Goal: Information Seeking & Learning: Learn about a topic

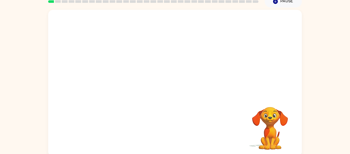
scroll to position [23, 0]
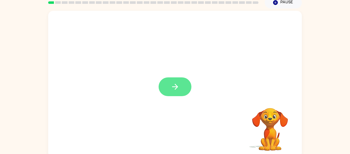
click at [176, 90] on icon "button" at bounding box center [175, 86] width 9 height 9
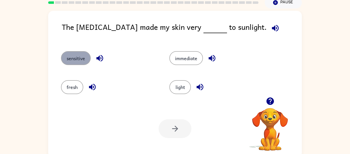
click at [84, 56] on button "sensitive" at bounding box center [76, 58] width 30 height 14
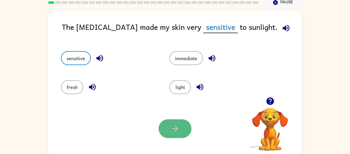
click at [180, 121] on button "button" at bounding box center [175, 128] width 33 height 19
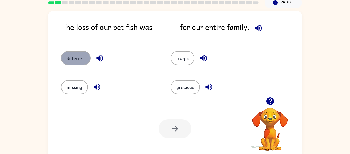
click at [79, 54] on button "different" at bounding box center [76, 58] width 30 height 14
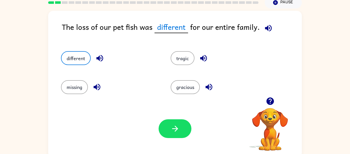
click at [175, 119] on div "Your browser must support playing .mp4 files to use Literably. Please try using…" at bounding box center [175, 129] width 254 height 58
click at [174, 124] on icon "button" at bounding box center [175, 128] width 9 height 9
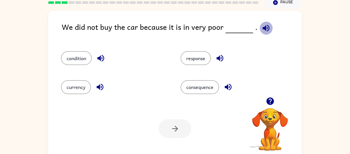
click at [262, 29] on icon "button" at bounding box center [266, 28] width 9 height 9
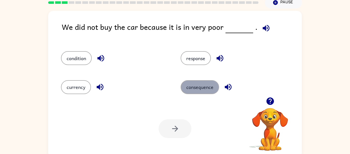
click at [191, 87] on button "consequence" at bounding box center [200, 87] width 38 height 14
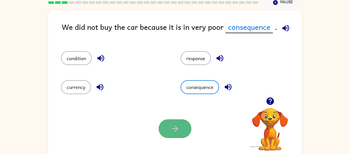
click at [175, 132] on icon "button" at bounding box center [175, 128] width 9 height 9
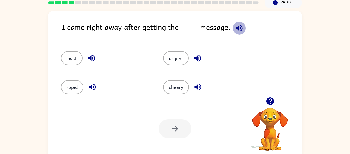
click at [236, 30] on icon "button" at bounding box center [239, 28] width 9 height 9
click at [66, 91] on button "rapid" at bounding box center [72, 87] width 22 height 14
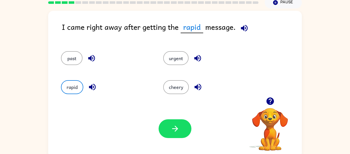
click at [165, 147] on div "Your browser must support playing .mp4 files to use Literably. Please try using…" at bounding box center [175, 129] width 254 height 58
click at [169, 126] on button "button" at bounding box center [175, 128] width 33 height 19
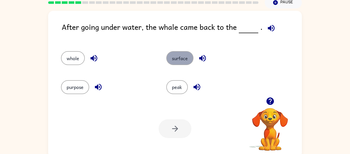
click at [182, 61] on button "surface" at bounding box center [179, 58] width 27 height 14
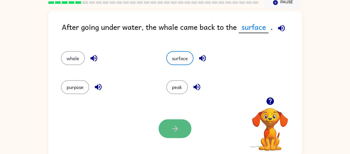
click at [181, 128] on button "button" at bounding box center [175, 128] width 33 height 19
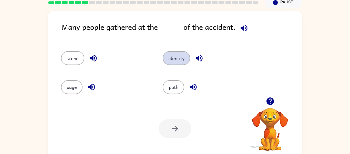
click at [172, 58] on button "identity" at bounding box center [176, 58] width 27 height 14
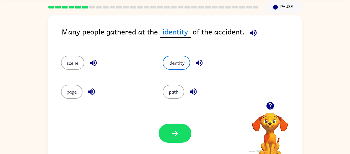
scroll to position [18, 0]
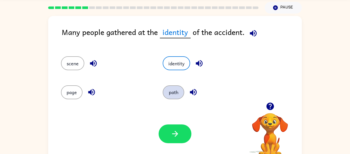
click at [176, 96] on button "path" at bounding box center [174, 92] width 22 height 14
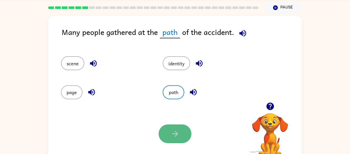
click at [173, 138] on button "button" at bounding box center [175, 133] width 33 height 19
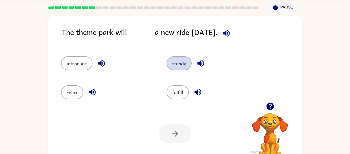
click at [155, 69] on div "introduce steady relax fulfill" at bounding box center [156, 75] width 211 height 58
click at [189, 62] on button "steady" at bounding box center [179, 63] width 25 height 14
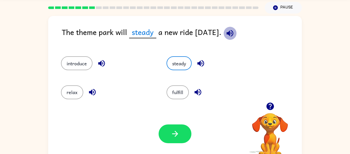
click at [235, 32] on icon "button" at bounding box center [230, 33] width 9 height 9
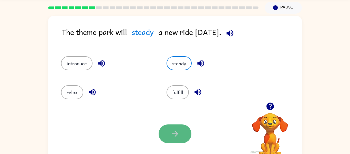
click at [185, 133] on button "button" at bounding box center [175, 133] width 33 height 19
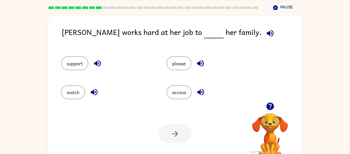
click at [179, 71] on div "please" at bounding box center [210, 60] width 106 height 29
click at [80, 64] on button "support" at bounding box center [74, 63] width 27 height 14
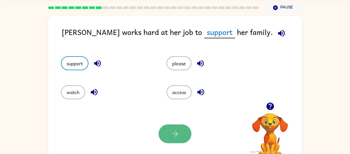
click at [178, 127] on button "button" at bounding box center [175, 133] width 33 height 19
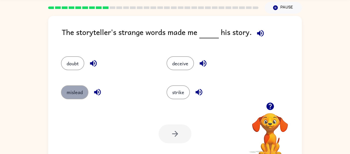
click at [80, 90] on button "mislead" at bounding box center [74, 92] width 27 height 14
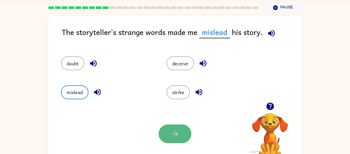
click at [185, 132] on button "button" at bounding box center [175, 133] width 33 height 19
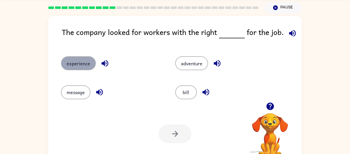
click at [88, 64] on button "experience" at bounding box center [78, 63] width 35 height 14
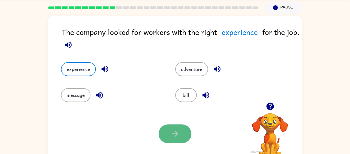
click at [171, 130] on icon "button" at bounding box center [175, 133] width 9 height 9
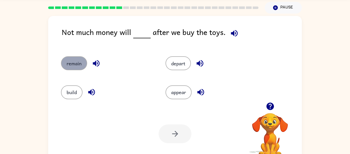
click at [71, 58] on button "remain" at bounding box center [74, 63] width 26 height 14
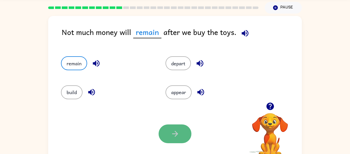
click at [183, 131] on button "button" at bounding box center [175, 133] width 33 height 19
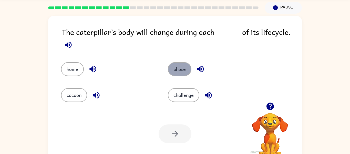
click at [184, 65] on button "phase" at bounding box center [180, 69] width 24 height 14
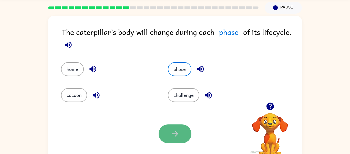
click at [182, 128] on button "button" at bounding box center [175, 133] width 33 height 19
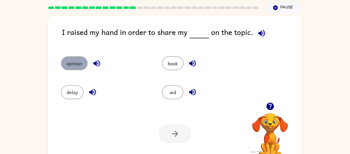
click at [80, 67] on button "opinion" at bounding box center [74, 63] width 27 height 14
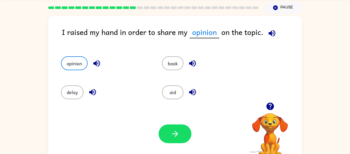
click at [171, 124] on div "Your browser must support playing .mp4 files to use Literably. Please try using…" at bounding box center [175, 134] width 254 height 58
click at [171, 124] on button "button" at bounding box center [175, 133] width 33 height 19
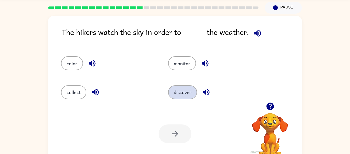
click at [180, 92] on button "discover" at bounding box center [182, 92] width 29 height 14
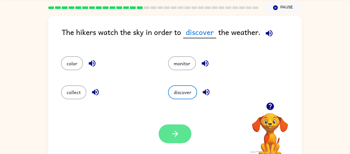
click at [172, 138] on icon "button" at bounding box center [175, 133] width 9 height 9
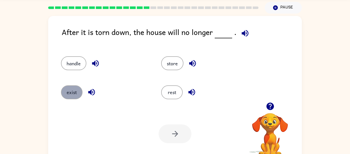
click at [71, 88] on button "exist" at bounding box center [72, 92] width 22 height 14
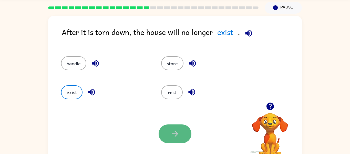
click at [184, 138] on button "button" at bounding box center [175, 133] width 33 height 19
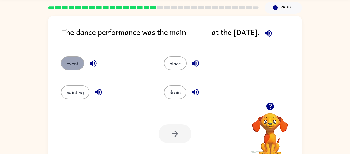
click at [82, 65] on button "event" at bounding box center [72, 63] width 23 height 14
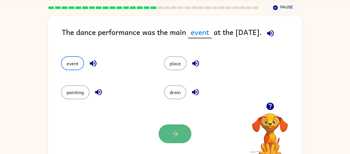
click at [183, 138] on button "button" at bounding box center [175, 133] width 33 height 19
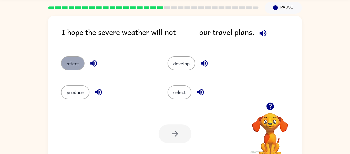
click at [74, 64] on button "affect" at bounding box center [73, 63] width 24 height 14
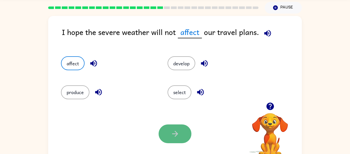
click at [179, 133] on icon "button" at bounding box center [175, 133] width 9 height 9
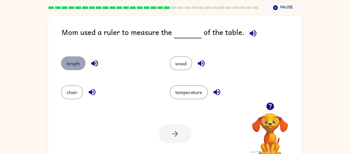
click at [77, 62] on button "length" at bounding box center [73, 63] width 25 height 14
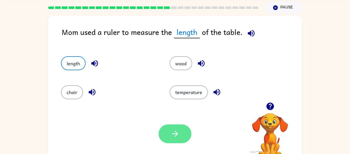
click at [180, 132] on button "button" at bounding box center [175, 133] width 33 height 19
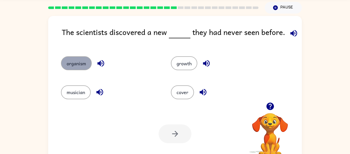
click at [76, 65] on button "organism" at bounding box center [76, 63] width 31 height 14
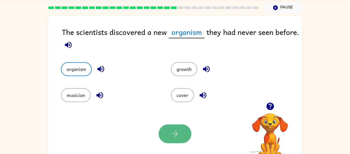
click at [178, 131] on icon "button" at bounding box center [175, 133] width 9 height 9
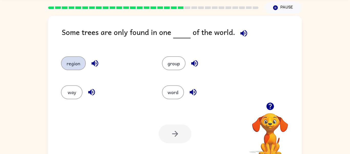
click at [77, 62] on button "region" at bounding box center [73, 63] width 25 height 14
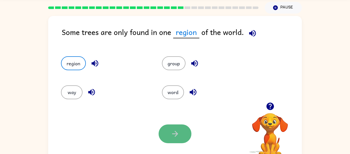
click at [181, 135] on button "button" at bounding box center [175, 133] width 33 height 19
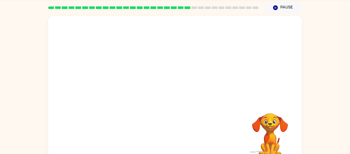
click at [199, 108] on div "Your browser must support playing .mp4 files to use Literably. Please try using…" at bounding box center [175, 89] width 254 height 146
click at [138, 89] on div at bounding box center [175, 89] width 254 height 146
click at [184, 93] on button "button" at bounding box center [175, 91] width 33 height 19
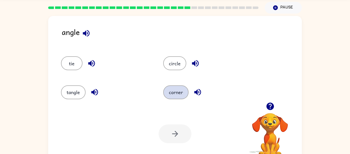
click at [172, 91] on button "corner" at bounding box center [175, 92] width 25 height 14
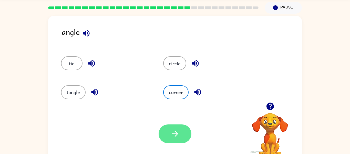
click at [170, 142] on button "button" at bounding box center [175, 133] width 33 height 19
click at [171, 143] on div at bounding box center [175, 133] width 33 height 19
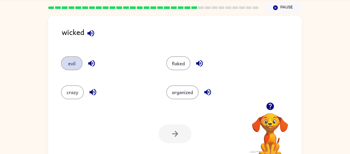
click at [74, 63] on button "evil" at bounding box center [72, 63] width 22 height 14
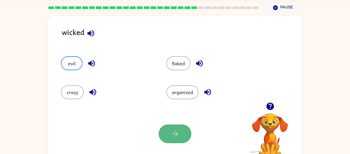
click at [176, 134] on icon "button" at bounding box center [175, 134] width 6 height 6
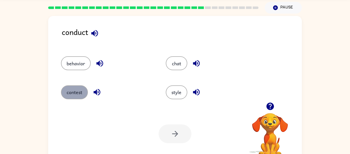
click at [80, 95] on button "contest" at bounding box center [74, 92] width 27 height 14
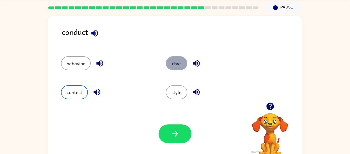
click at [171, 63] on button "chat" at bounding box center [177, 63] width 22 height 14
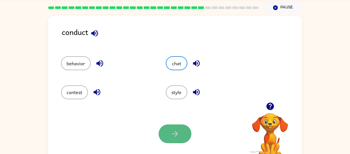
click at [177, 143] on button "button" at bounding box center [175, 133] width 33 height 19
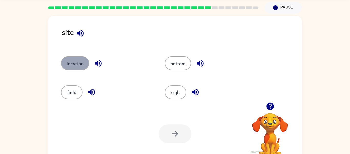
click at [82, 66] on button "location" at bounding box center [75, 63] width 28 height 14
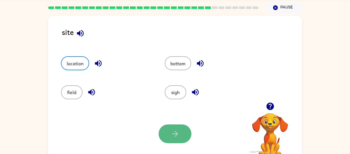
click at [182, 129] on button "button" at bounding box center [175, 133] width 33 height 19
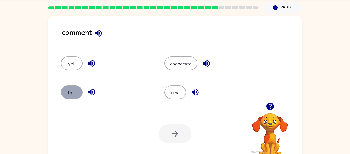
click at [77, 89] on button "talk" at bounding box center [72, 92] width 22 height 14
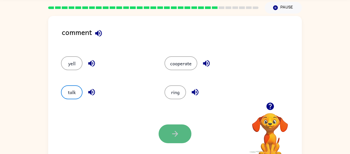
click at [178, 132] on icon "button" at bounding box center [175, 133] width 9 height 9
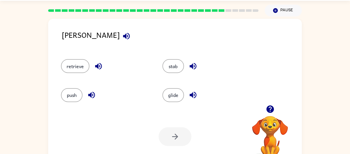
scroll to position [16, 0]
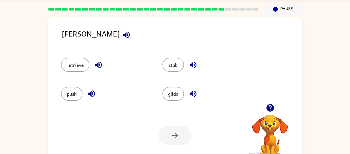
click at [276, 108] on button "button" at bounding box center [270, 107] width 13 height 13
click at [272, 109] on icon "button" at bounding box center [270, 107] width 7 height 7
click at [271, 109] on video "Your browser must support playing .mp4 files to use Literably. Please try using…" at bounding box center [270, 131] width 51 height 51
click at [272, 107] on icon "button" at bounding box center [270, 107] width 7 height 7
click at [272, 107] on video "Your browser must support playing .mp4 files to use Literably. Please try using…" at bounding box center [270, 131] width 51 height 51
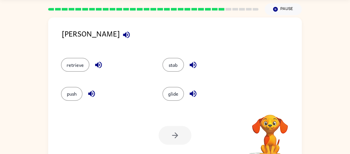
click at [273, 109] on video "Your browser must support playing .mp4 files to use Literably. Please try using…" at bounding box center [270, 131] width 51 height 51
click at [273, 108] on video "Your browser must support playing .mp4 files to use Literably. Please try using…" at bounding box center [270, 131] width 51 height 51
click at [273, 107] on video "Your browser must support playing .mp4 files to use Literably. Please try using…" at bounding box center [270, 131] width 51 height 51
click at [270, 108] on video "Your browser must support playing .mp4 files to use Literably. Please try using…" at bounding box center [270, 131] width 51 height 51
click at [271, 108] on icon "button" at bounding box center [270, 107] width 9 height 9
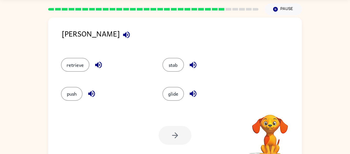
click at [271, 107] on video "Your browser must support playing .mp4 files to use Literably. Please try using…" at bounding box center [270, 131] width 51 height 51
click at [272, 106] on video "Your browser must support playing .mp4 files to use Literably. Please try using…" at bounding box center [270, 131] width 51 height 51
click at [271, 107] on video "Your browser must support playing .mp4 files to use Literably. Please try using…" at bounding box center [270, 131] width 51 height 51
click at [271, 108] on video "Your browser must support playing .mp4 files to use Literably. Please try using…" at bounding box center [270, 131] width 51 height 51
click at [272, 112] on button "button" at bounding box center [270, 107] width 13 height 13
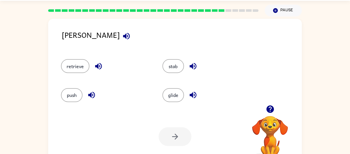
scroll to position [14, 0]
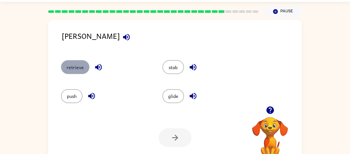
click at [65, 73] on button "retrieve" at bounding box center [75, 67] width 28 height 14
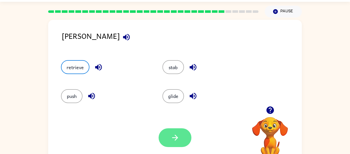
click at [188, 138] on button "button" at bounding box center [175, 137] width 33 height 19
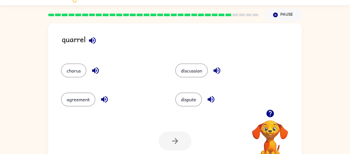
scroll to position [0, 0]
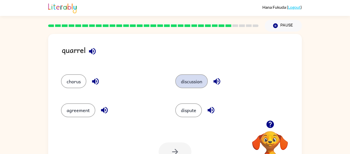
click at [203, 83] on button "discussion" at bounding box center [191, 81] width 33 height 14
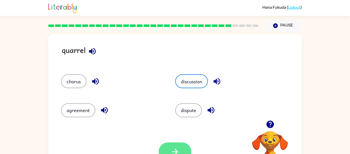
click at [184, 152] on button "button" at bounding box center [175, 151] width 33 height 19
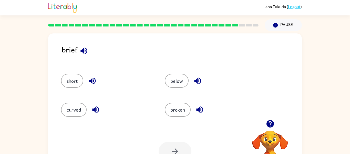
scroll to position [2, 0]
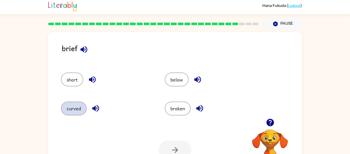
click at [179, 84] on button "below" at bounding box center [177, 79] width 24 height 14
click at [70, 109] on button "curved" at bounding box center [74, 108] width 26 height 14
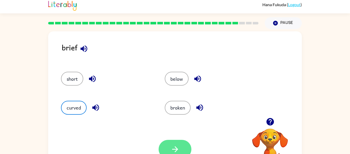
click at [182, 147] on button "button" at bounding box center [175, 149] width 33 height 19
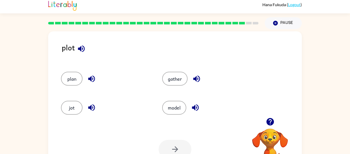
click at [64, 89] on div "plan" at bounding box center [101, 76] width 101 height 29
click at [67, 84] on button "plan" at bounding box center [72, 79] width 22 height 14
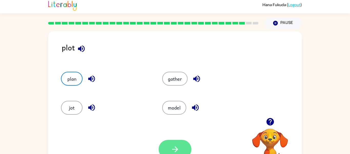
click at [180, 146] on button "button" at bounding box center [175, 149] width 33 height 19
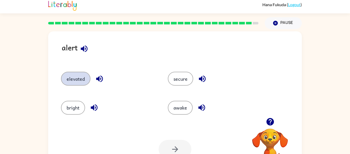
click at [68, 81] on button "elevated" at bounding box center [76, 79] width 30 height 14
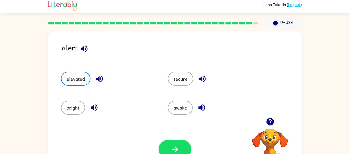
click at [0, 126] on div "alert elevated secure bright awake Your browser must support playing .mp4 files…" at bounding box center [175, 103] width 350 height 149
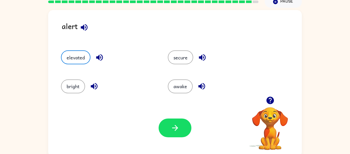
scroll to position [26, 0]
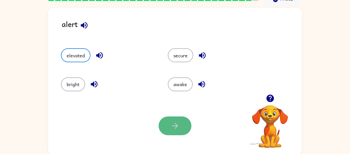
click at [178, 134] on button "button" at bounding box center [175, 125] width 33 height 19
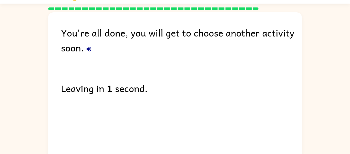
scroll to position [11, 0]
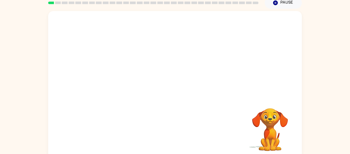
scroll to position [23, 0]
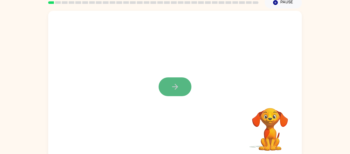
click at [177, 86] on icon "button" at bounding box center [175, 87] width 6 height 6
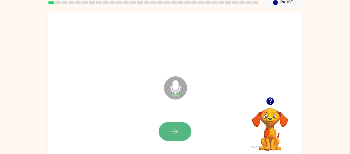
click at [176, 125] on button "button" at bounding box center [175, 131] width 33 height 19
click at [187, 131] on button "button" at bounding box center [175, 131] width 33 height 19
click at [188, 130] on button "button" at bounding box center [175, 131] width 33 height 19
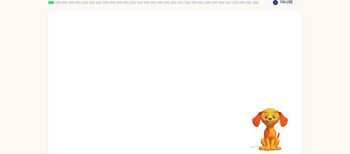
click at [176, 91] on div at bounding box center [175, 84] width 254 height 146
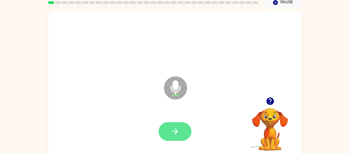
click at [178, 132] on icon "button" at bounding box center [175, 131] width 9 height 9
click at [180, 130] on button "button" at bounding box center [175, 131] width 33 height 19
click at [186, 131] on button "button" at bounding box center [175, 131] width 33 height 19
click at [176, 132] on icon "button" at bounding box center [175, 131] width 9 height 9
click at [174, 132] on icon "button" at bounding box center [175, 131] width 9 height 9
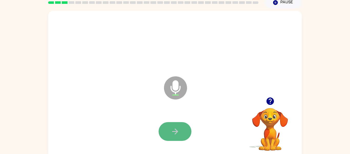
click at [175, 132] on icon "button" at bounding box center [175, 131] width 9 height 9
click at [174, 131] on icon "button" at bounding box center [175, 131] width 9 height 9
click at [175, 134] on icon "button" at bounding box center [175, 131] width 6 height 6
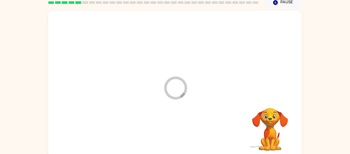
click at [175, 134] on div at bounding box center [175, 131] width 244 height 42
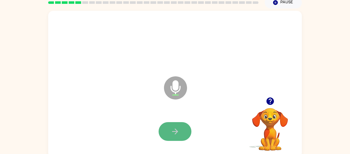
click at [170, 133] on button "button" at bounding box center [175, 131] width 33 height 19
click at [170, 132] on button "button" at bounding box center [175, 131] width 33 height 19
click at [171, 135] on icon "button" at bounding box center [175, 131] width 9 height 9
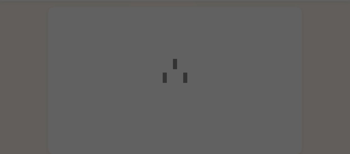
scroll to position [15, 0]
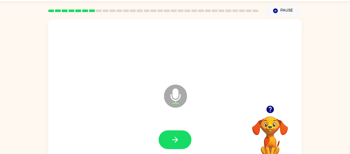
click at [94, 30] on div at bounding box center [175, 50] width 244 height 42
click at [181, 141] on button "button" at bounding box center [175, 139] width 33 height 19
click at [180, 142] on button "button" at bounding box center [175, 139] width 33 height 19
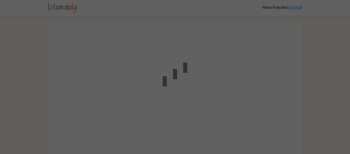
scroll to position [15, 0]
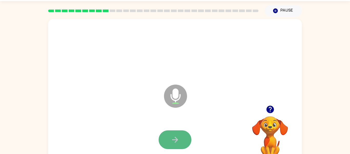
click at [174, 138] on icon "button" at bounding box center [175, 139] width 9 height 9
click at [114, 28] on div "Microphone The Microphone is here when it is your turn to talk" at bounding box center [175, 92] width 254 height 146
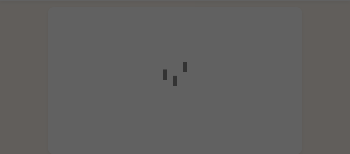
scroll to position [15, 0]
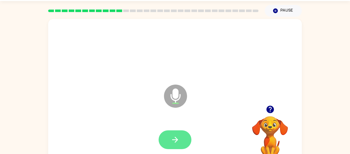
click at [168, 142] on button "button" at bounding box center [175, 139] width 33 height 19
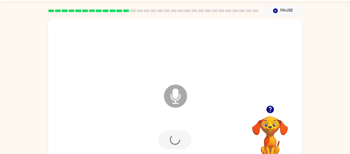
click at [168, 142] on div at bounding box center [175, 139] width 33 height 19
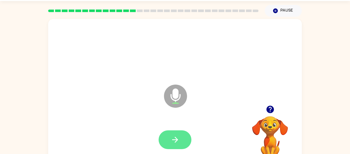
click at [180, 135] on button "button" at bounding box center [175, 139] width 33 height 19
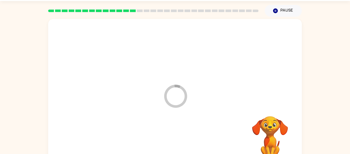
click at [180, 135] on div at bounding box center [175, 140] width 244 height 42
click at [161, 124] on div at bounding box center [175, 140] width 244 height 42
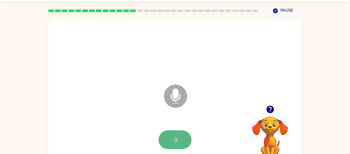
click at [184, 131] on button "button" at bounding box center [175, 139] width 33 height 19
click at [183, 131] on button "button" at bounding box center [175, 139] width 33 height 19
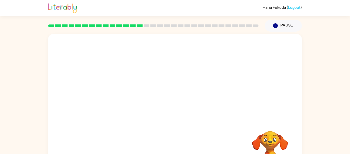
scroll to position [15, 0]
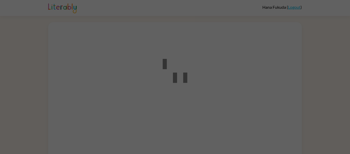
scroll to position [15, 0]
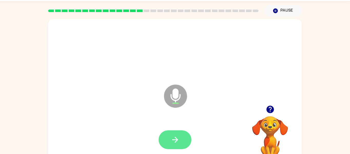
click at [182, 131] on button "button" at bounding box center [175, 139] width 33 height 19
click at [179, 143] on icon "button" at bounding box center [175, 139] width 9 height 9
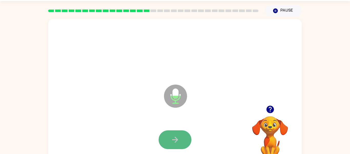
click at [178, 142] on icon "button" at bounding box center [175, 139] width 9 height 9
click at [178, 143] on icon "button" at bounding box center [175, 139] width 9 height 9
click at [178, 144] on button "button" at bounding box center [175, 139] width 33 height 19
click at [175, 143] on icon "button" at bounding box center [175, 139] width 9 height 9
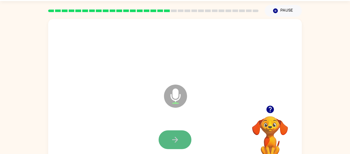
click at [179, 145] on button "button" at bounding box center [175, 139] width 33 height 19
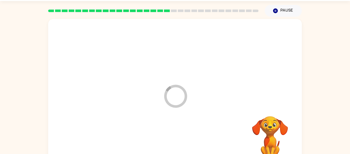
click at [179, 145] on div at bounding box center [175, 140] width 244 height 42
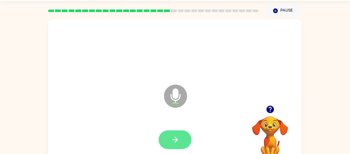
click at [186, 143] on button "button" at bounding box center [175, 139] width 33 height 19
click at [183, 138] on button "button" at bounding box center [175, 139] width 33 height 19
click at [180, 139] on button "button" at bounding box center [175, 139] width 33 height 19
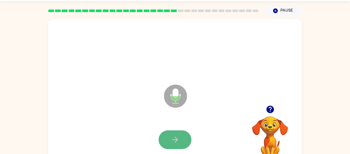
click at [173, 137] on icon "button" at bounding box center [175, 139] width 9 height 9
click at [172, 136] on icon "button" at bounding box center [175, 139] width 9 height 9
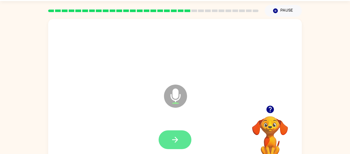
click at [173, 137] on icon "button" at bounding box center [175, 139] width 9 height 9
click at [174, 138] on icon "button" at bounding box center [175, 139] width 9 height 9
click at [175, 138] on icon "button" at bounding box center [175, 139] width 9 height 9
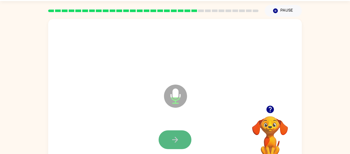
click at [175, 139] on icon "button" at bounding box center [175, 139] width 6 height 6
click at [177, 141] on icon "button" at bounding box center [175, 139] width 9 height 9
click at [180, 139] on button "button" at bounding box center [175, 139] width 33 height 19
click at [180, 141] on button "button" at bounding box center [175, 139] width 33 height 19
click at [181, 139] on button "button" at bounding box center [175, 139] width 33 height 19
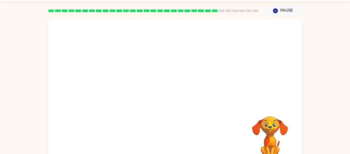
drag, startPoint x: 180, startPoint y: 138, endPoint x: 182, endPoint y: 139, distance: 2.8
click at [182, 139] on div "Your browser must support playing .mp4 files to use Literably. Please try using…" at bounding box center [175, 92] width 254 height 146
click at [157, 135] on div "Your browser must support playing .mp4 files to use Literably. Please try using…" at bounding box center [175, 92] width 254 height 146
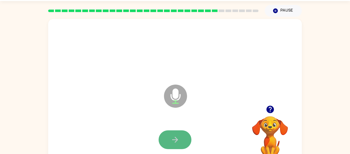
click at [184, 140] on button "button" at bounding box center [175, 139] width 33 height 19
click at [179, 140] on button "button" at bounding box center [175, 139] width 33 height 19
click at [180, 141] on icon "button" at bounding box center [175, 139] width 9 height 9
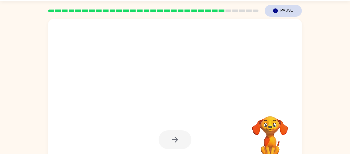
click at [277, 13] on icon "Pause" at bounding box center [276, 11] width 6 height 6
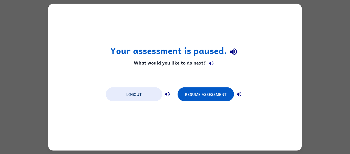
scroll to position [0, 0]
